Goal: Transaction & Acquisition: Purchase product/service

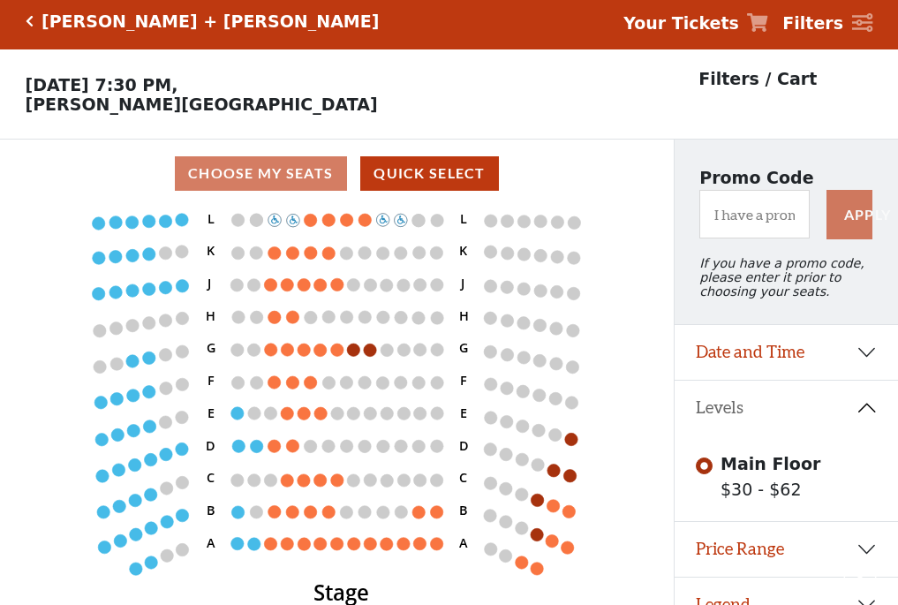
scroll to position [36, 0]
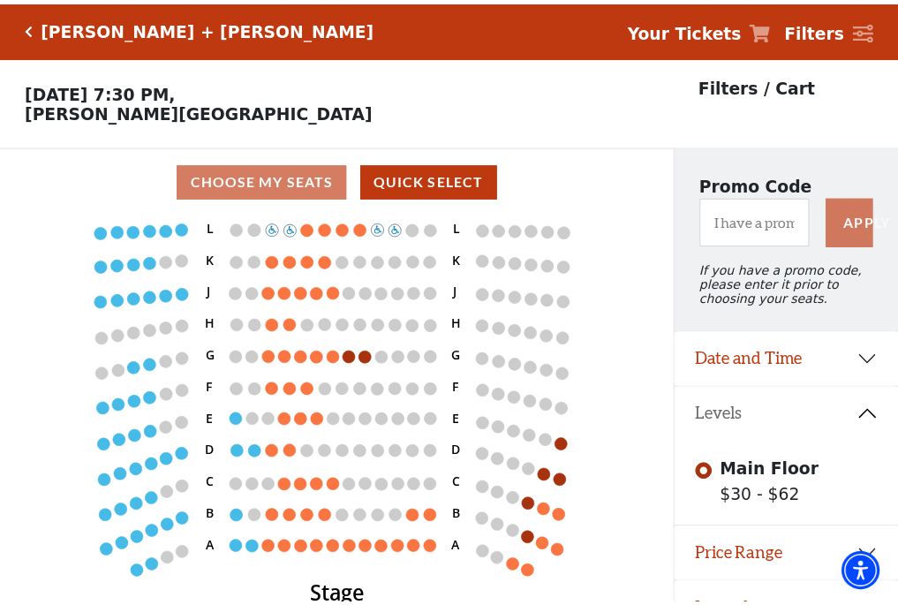
scroll to position [36, 0]
